Goal: Transaction & Acquisition: Download file/media

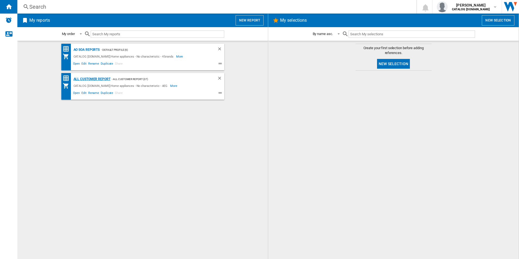
click at [97, 79] on div "All Customer Report" at bounding box center [91, 79] width 38 height 7
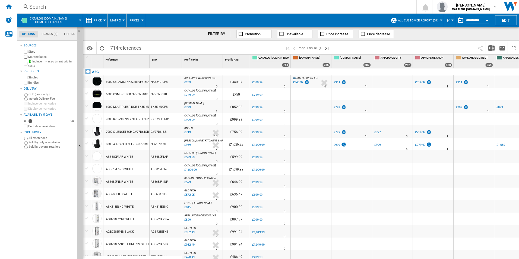
click at [487, 18] on button "Open calendar" at bounding box center [487, 20] width 10 height 10
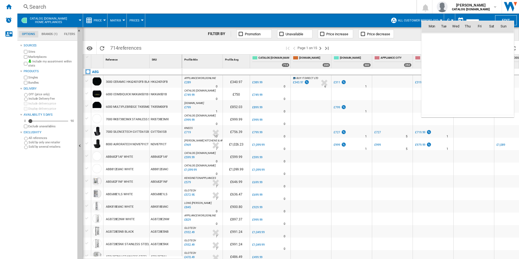
scroll to position [2587, 0]
click at [432, 50] on span "1" at bounding box center [431, 49] width 11 height 11
type input "**********"
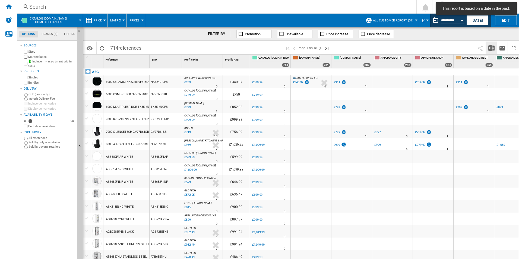
click at [489, 47] on img "Download in Excel" at bounding box center [491, 48] width 7 height 7
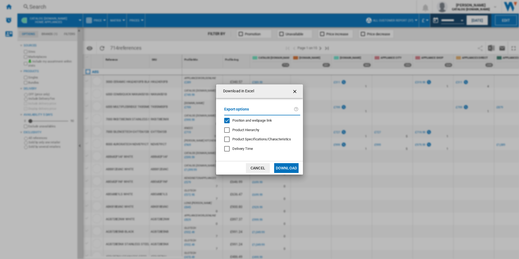
click at [263, 121] on span "Position and webpage link" at bounding box center [252, 120] width 40 height 4
click at [286, 166] on button "Download" at bounding box center [286, 168] width 24 height 10
